Goal: Find specific page/section: Find specific page/section

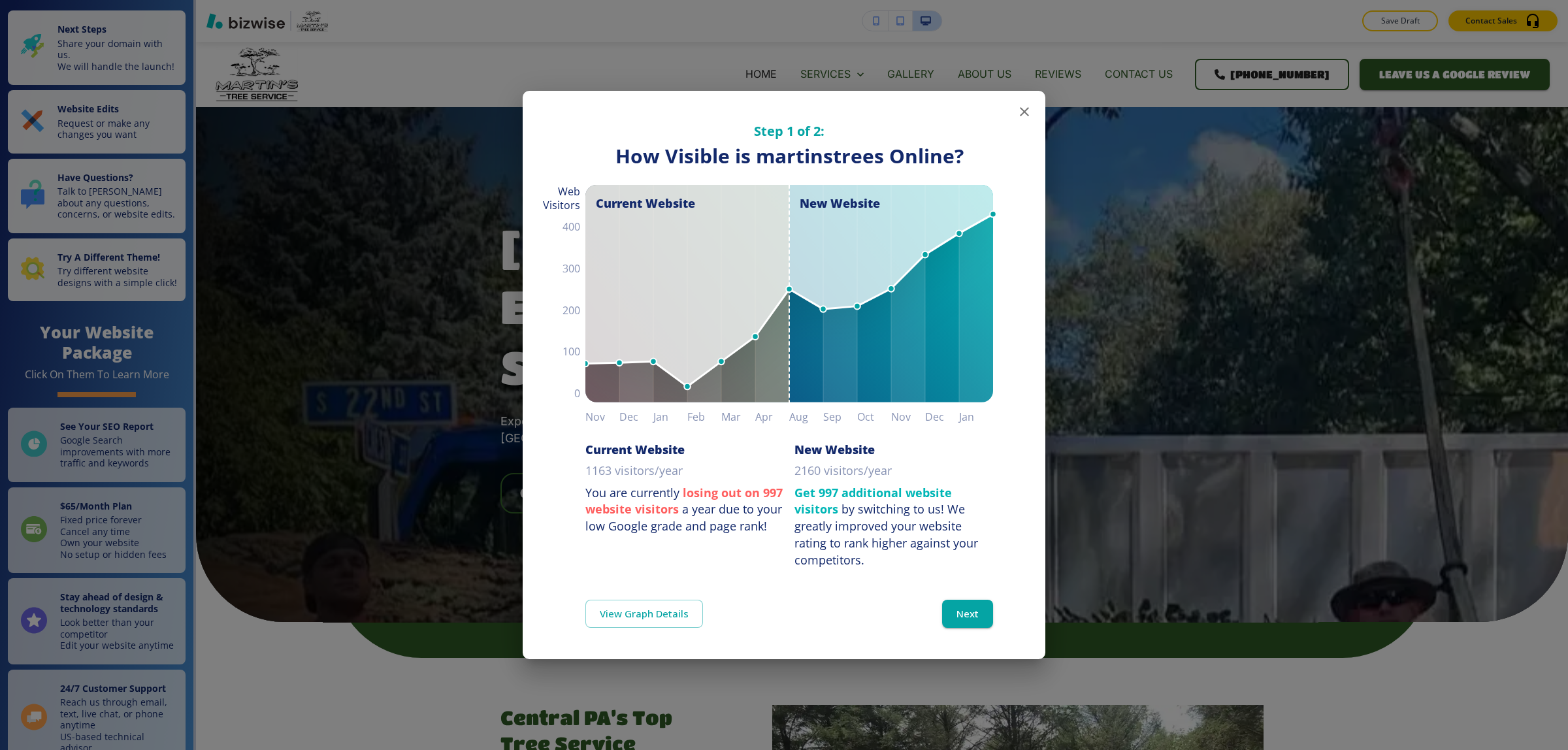
click at [1033, 103] on button "button" at bounding box center [1023, 111] width 26 height 26
